Goal: Transaction & Acquisition: Purchase product/service

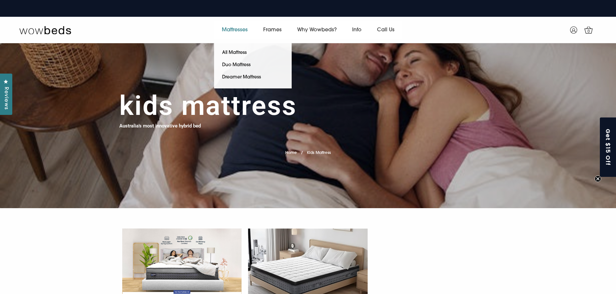
click at [230, 32] on link "Mattresses" at bounding box center [234, 30] width 41 height 18
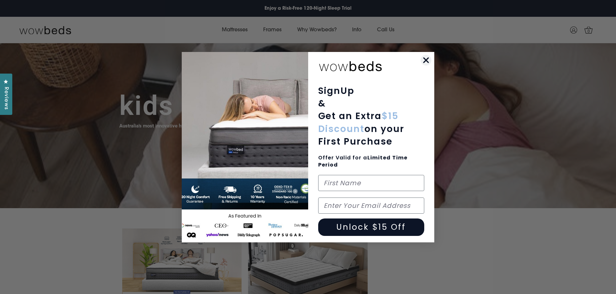
drag, startPoint x: 424, startPoint y: 60, endPoint x: 409, endPoint y: 58, distance: 15.0
click at [424, 60] on circle "Close dialog" at bounding box center [425, 60] width 11 height 11
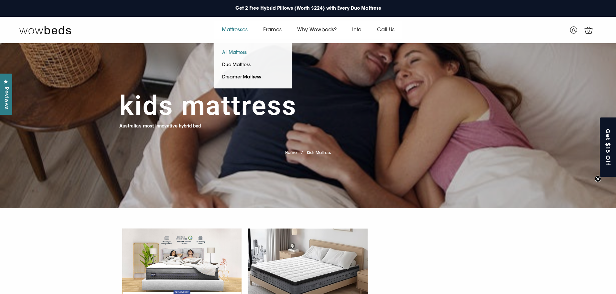
click at [234, 51] on link "All Mattress" at bounding box center [234, 53] width 41 height 12
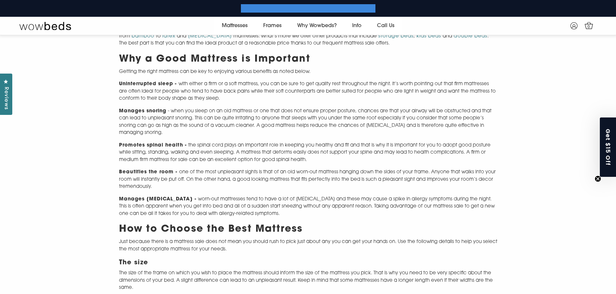
scroll to position [336, 0]
